Goal: Task Accomplishment & Management: Complete application form

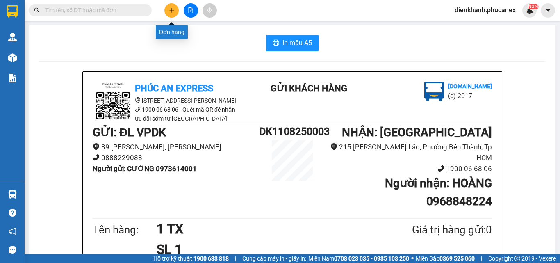
click at [172, 7] on button at bounding box center [172, 10] width 14 height 14
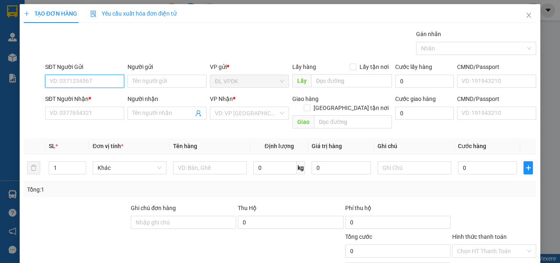
click at [112, 79] on input "SĐT Người Gửi" at bounding box center [84, 81] width 79 height 13
click at [78, 100] on div "0773524474 - TOÀN" at bounding box center [84, 97] width 69 height 9
type input "0773524474"
type input "TOÀN"
type input "0945798829"
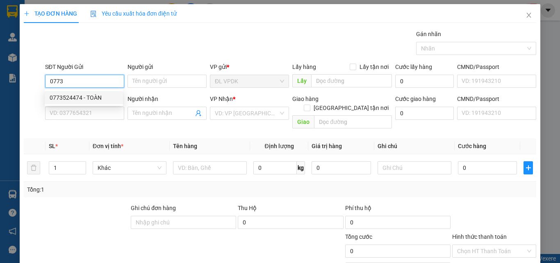
type input "HÂN"
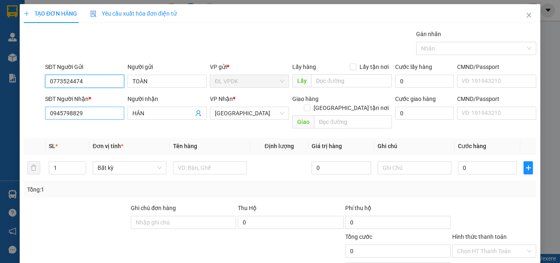
type input "0773524474"
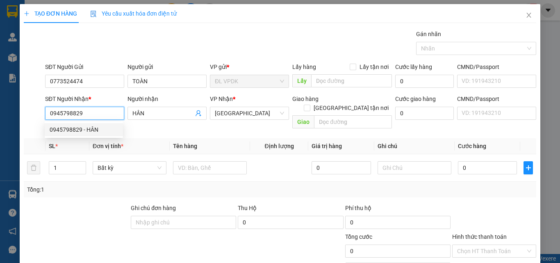
drag, startPoint x: 70, startPoint y: 107, endPoint x: 42, endPoint y: 103, distance: 28.7
click at [42, 103] on div "SĐT Người Nhận * 0945798829 Người nhận HÂN VP Nhận * ĐL Quận 1 Giao hàng [GEOGR…" at bounding box center [280, 113] width 514 height 38
click at [206, 161] on input "text" at bounding box center [210, 167] width 74 height 13
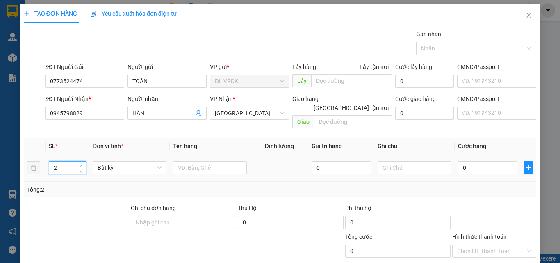
click at [82, 165] on icon "up" at bounding box center [81, 166] width 3 height 3
type input "3"
click at [82, 165] on icon "up" at bounding box center [81, 166] width 3 height 3
click at [188, 161] on input "text" at bounding box center [210, 167] width 74 height 13
type input "3 TX"
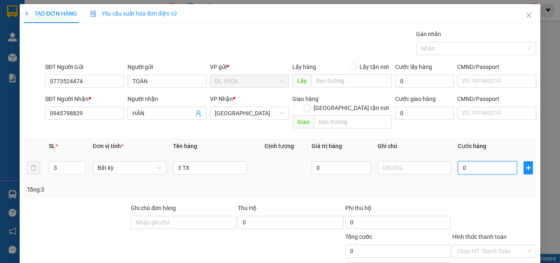
click at [462, 161] on input "0" at bounding box center [487, 167] width 59 height 13
type input "1"
type input "10"
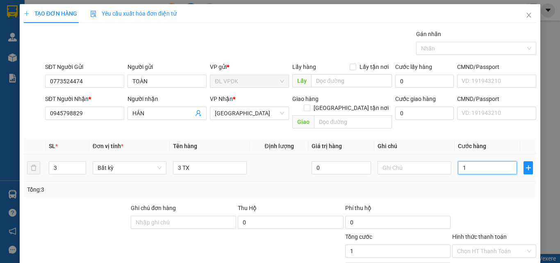
type input "10"
type input "100"
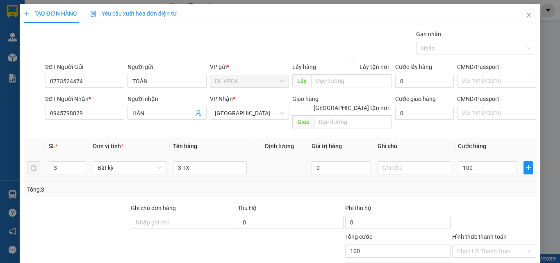
type input "100.000"
click at [478, 185] on div "Tổng: 3" at bounding box center [280, 189] width 506 height 9
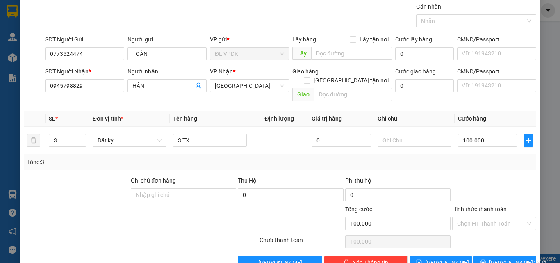
scroll to position [41, 0]
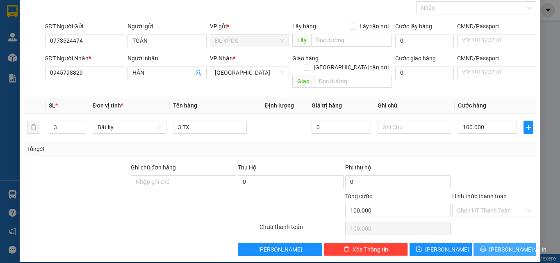
click at [486, 246] on icon "printer" at bounding box center [483, 249] width 6 height 6
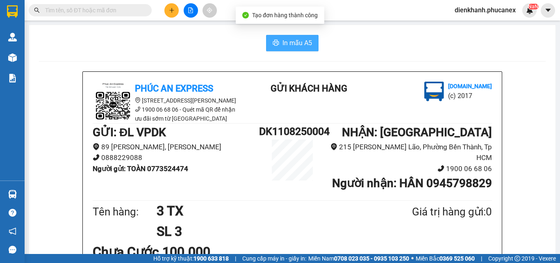
click at [287, 43] on span "In mẫu A5" at bounding box center [298, 43] width 30 height 10
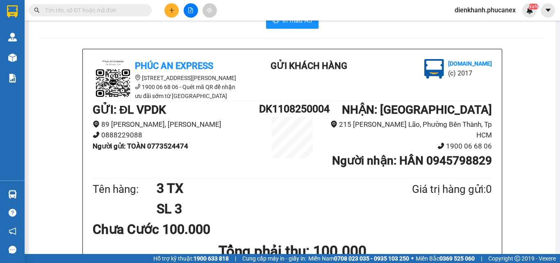
scroll to position [41, 0]
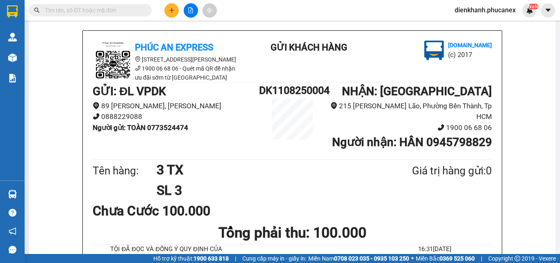
click at [133, 9] on input "text" at bounding box center [93, 10] width 97 height 9
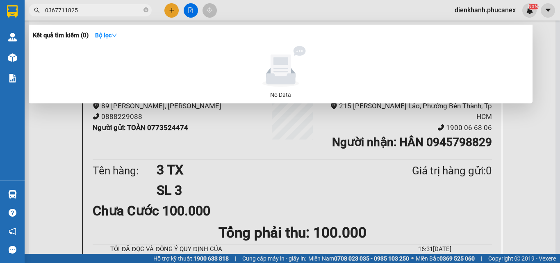
type input "0367711825"
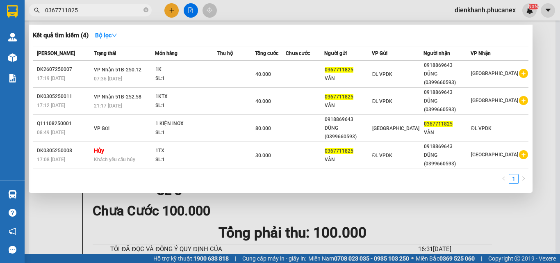
click at [170, 10] on div at bounding box center [280, 131] width 560 height 263
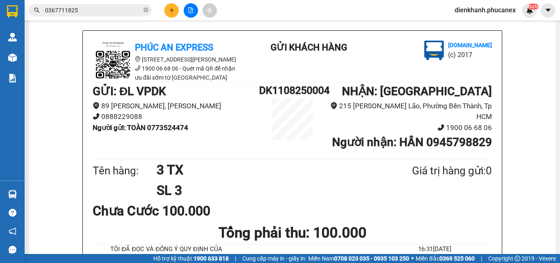
click at [170, 10] on icon "plus" at bounding box center [171, 10] width 5 height 0
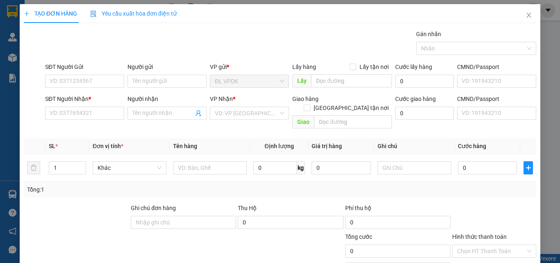
click at [84, 88] on div "SĐT Người Gửi VD: 0371234567" at bounding box center [84, 76] width 79 height 29
click at [83, 86] on input "SĐT Người Gửi" at bounding box center [84, 81] width 79 height 13
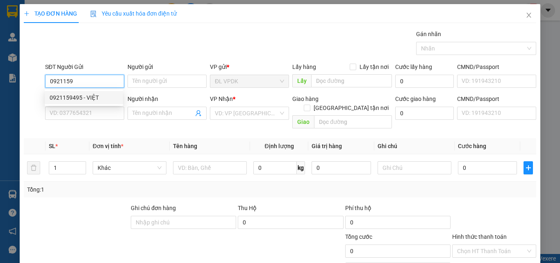
click at [82, 100] on div "0921159495 - VIỆT" at bounding box center [84, 97] width 69 height 9
type input "0921159495"
type input "VIỆT"
type input "0962888155"
type input "SƯƠNG"
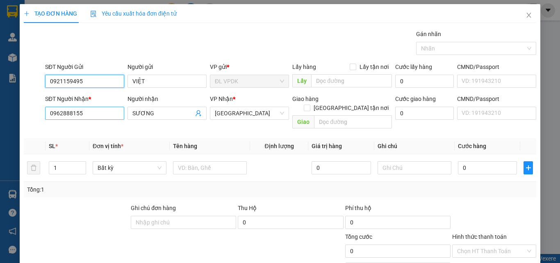
type input "0921159495"
drag, startPoint x: 92, startPoint y: 112, endPoint x: 31, endPoint y: 117, distance: 61.3
click at [31, 117] on div "SĐT Người Nhận * 0962888155 0962888155 Người nhận SƯƠNG VP Nhận * [GEOGRAPHIC_D…" at bounding box center [280, 113] width 514 height 38
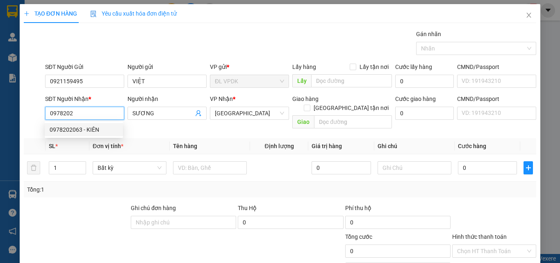
click at [95, 126] on div "0978202063 - KIÊN" at bounding box center [84, 129] width 69 height 9
type input "0978202063"
type input "KIÊN"
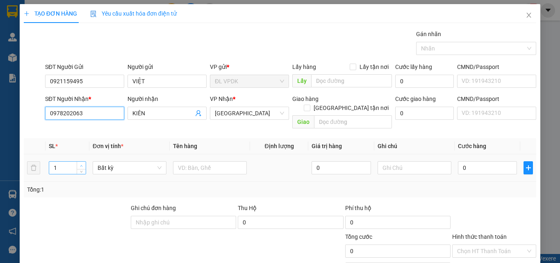
type input "0978202063"
type input "2"
click at [81, 163] on span "up" at bounding box center [81, 165] width 5 height 5
click at [202, 161] on input "text" at bounding box center [210, 167] width 74 height 13
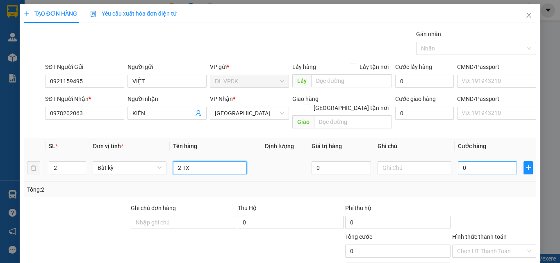
type input "2 TX"
click at [468, 164] on input "0" at bounding box center [487, 167] width 59 height 13
type input "3"
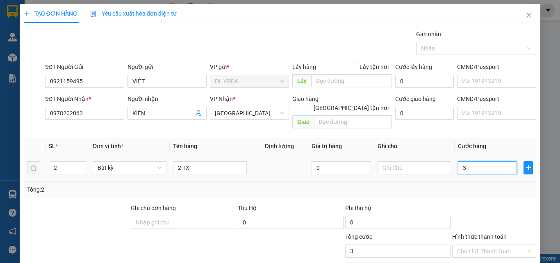
type input "30"
type input "300"
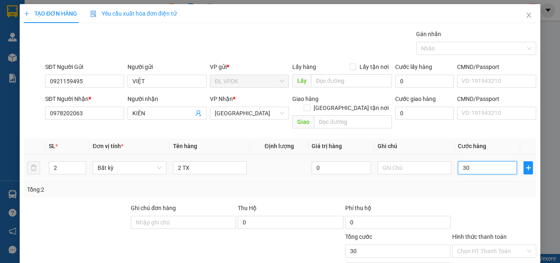
type input "300"
type input "300.000"
click at [470, 182] on div "Tổng: 2" at bounding box center [280, 190] width 513 height 16
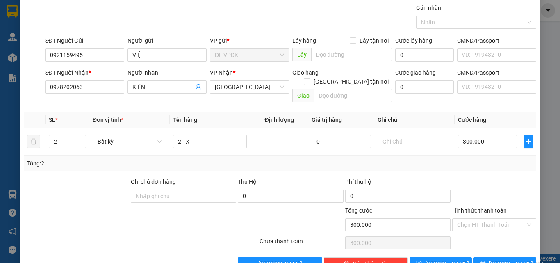
scroll to position [41, 0]
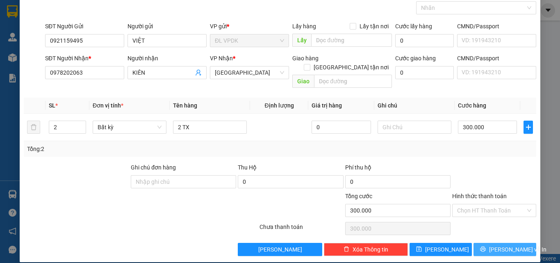
click at [495, 245] on span "[PERSON_NAME] và In" at bounding box center [517, 249] width 57 height 9
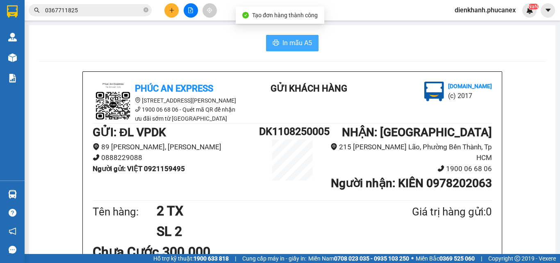
click at [278, 37] on button "In mẫu A5" at bounding box center [292, 43] width 53 height 16
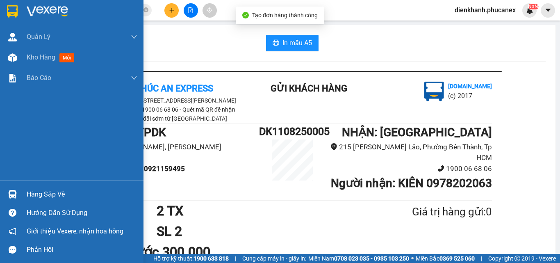
click at [21, 6] on div at bounding box center [72, 13] width 144 height 27
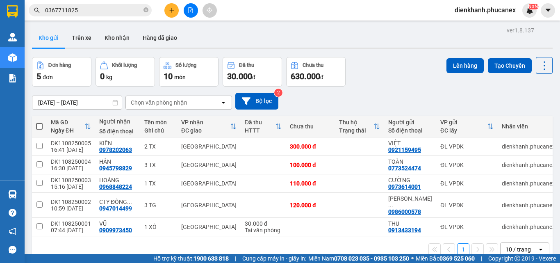
click at [204, 32] on div "Kho gửi Trên xe Kho nhận Hàng đã giao" at bounding box center [292, 39] width 521 height 22
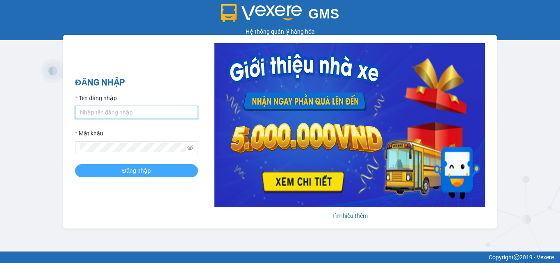
type input "dienkhanh.phucanex"
click at [152, 169] on button "Đăng nhập" at bounding box center [136, 170] width 123 height 13
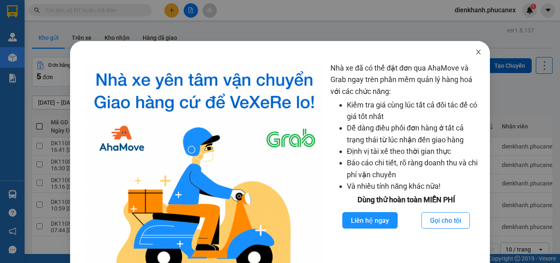
click at [476, 50] on icon "close" at bounding box center [479, 52] width 7 height 7
